Goal: Task Accomplishment & Management: Manage account settings

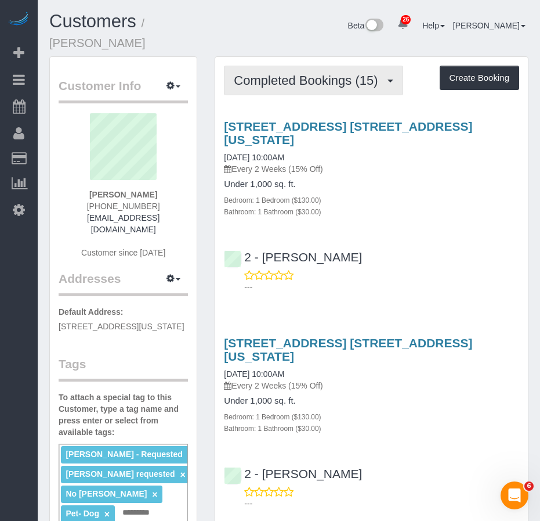
click at [273, 73] on span "Completed Bookings (15)" at bounding box center [309, 80] width 150 height 15
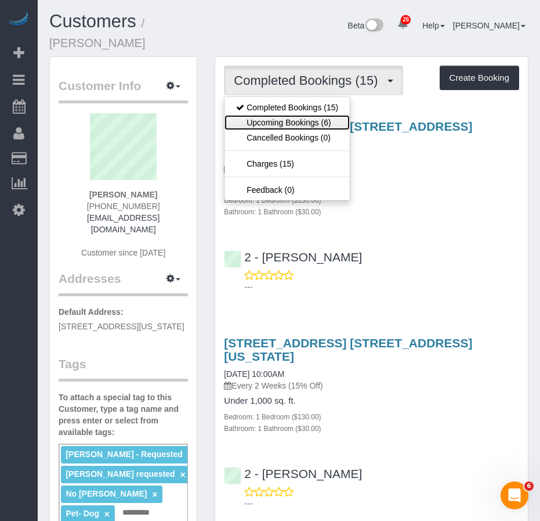
click at [266, 115] on link "Upcoming Bookings (6)" at bounding box center [287, 122] width 125 height 15
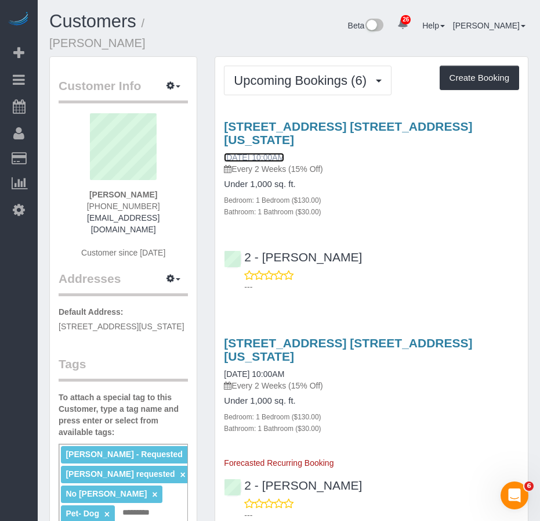
click at [257, 153] on link "09/25/2025 10:00AM" at bounding box center [254, 157] width 60 height 9
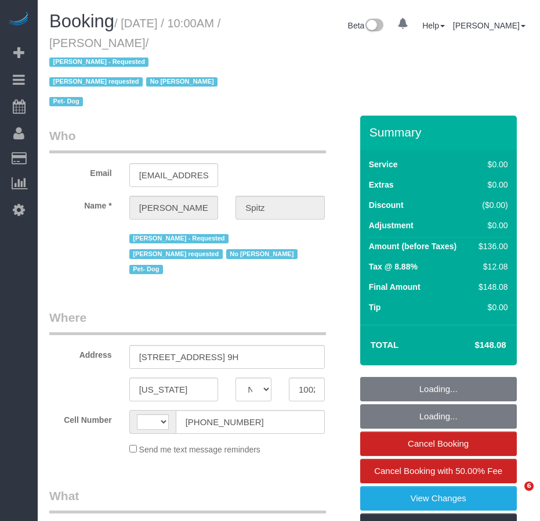
select select "NY"
select select "object:729"
select select "number:57"
select select "number:74"
select select "number:13"
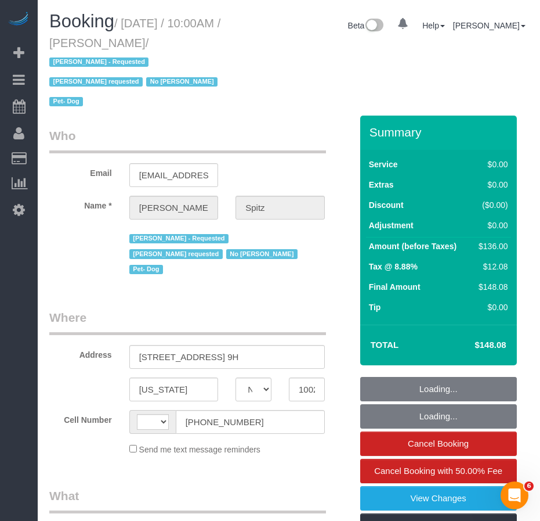
select select "number:5"
select select "string:[GEOGRAPHIC_DATA]"
select select "string:stripe-pm_1RpvFu4VGloSiKo7rcufCRjl"
select select "1"
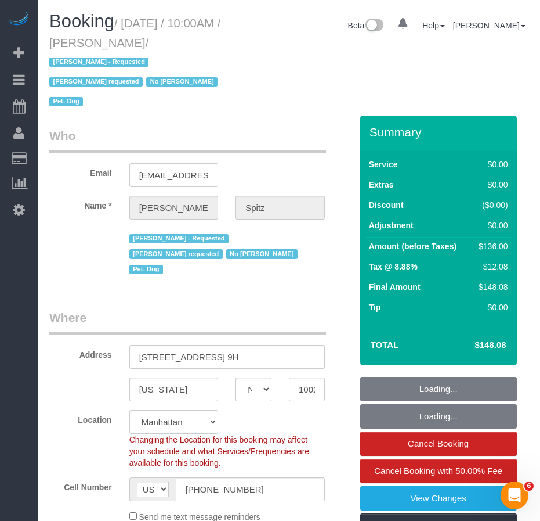
select select "object:1085"
select select "spot1"
select select "1"
